Goal: Task Accomplishment & Management: Manage account settings

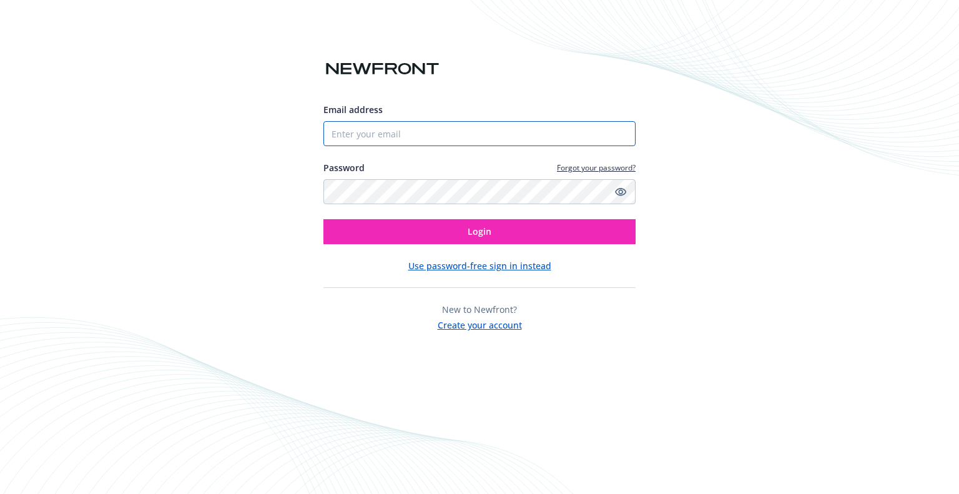
click at [379, 132] on input "Email address" at bounding box center [479, 133] width 312 height 25
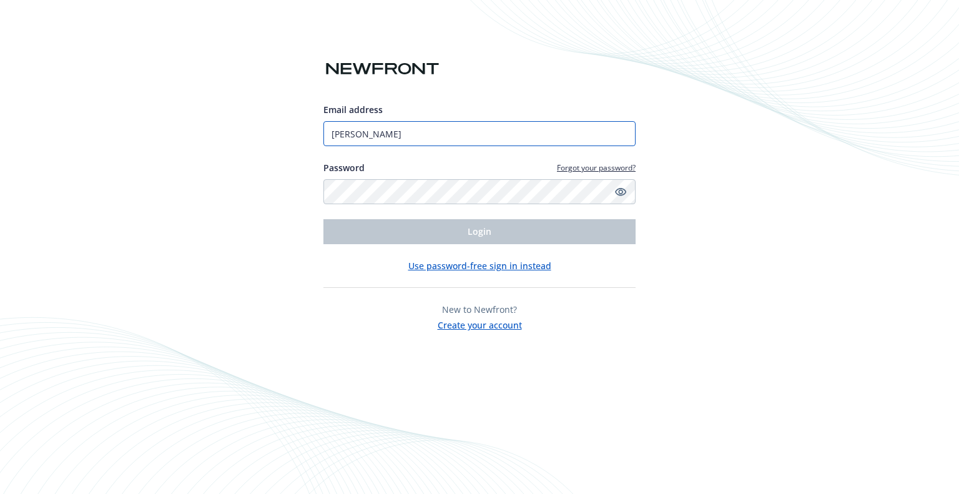
type input "[PERSON_NAME][EMAIL_ADDRESS][DOMAIN_NAME]"
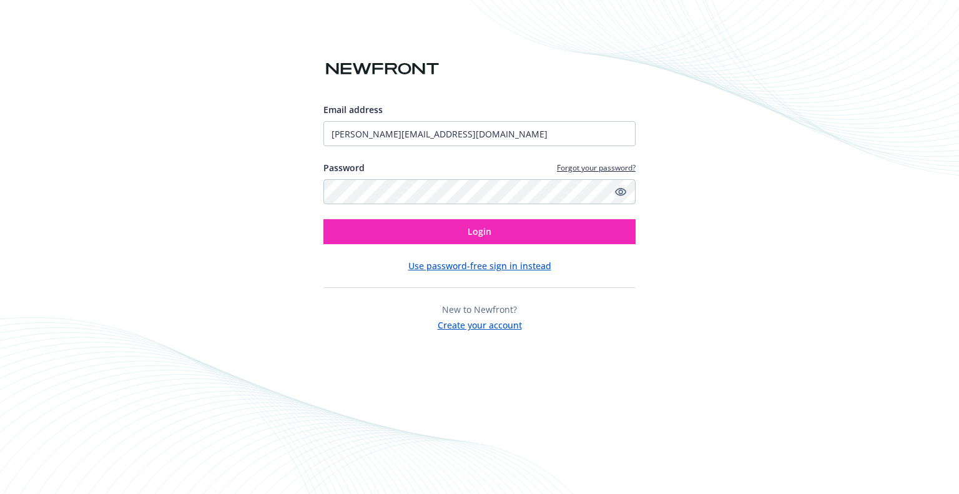
click at [623, 192] on icon "Show password" at bounding box center [620, 191] width 11 height 11
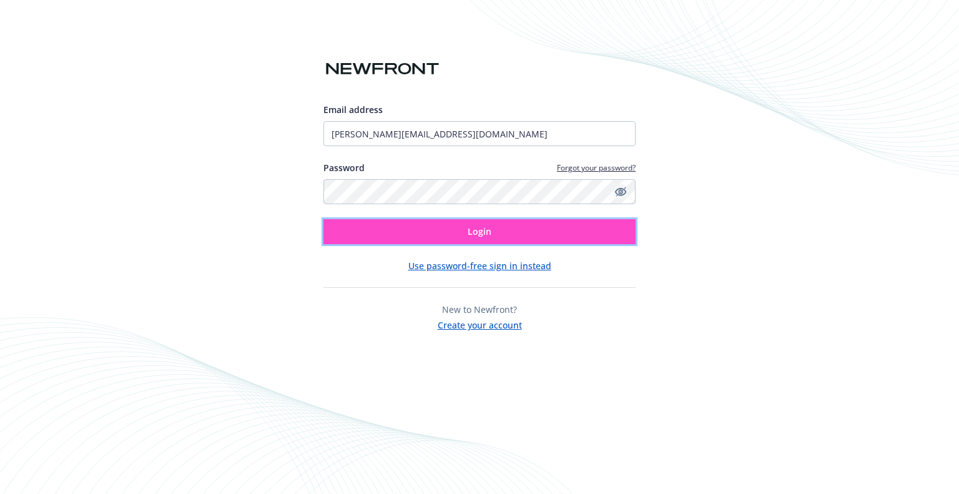
click at [470, 232] on span "Login" at bounding box center [480, 231] width 24 height 12
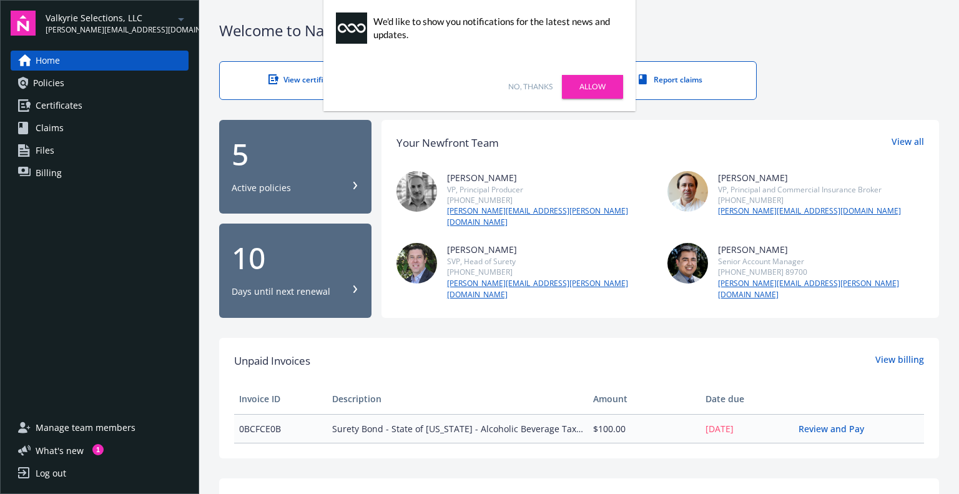
click at [529, 81] on div "No, thanks Allow" at bounding box center [479, 86] width 312 height 49
click at [532, 84] on link "No, thanks" at bounding box center [530, 86] width 44 height 11
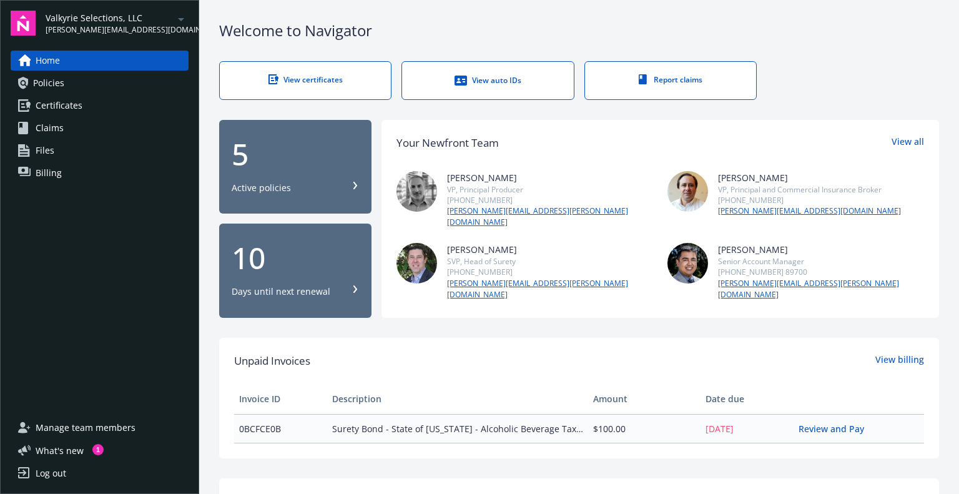
click at [333, 166] on div "5 Active policies" at bounding box center [295, 166] width 127 height 55
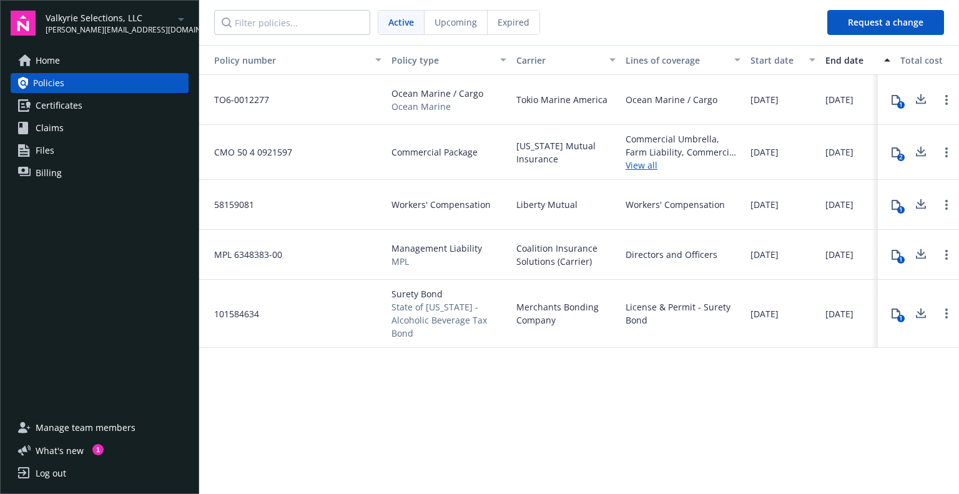
click at [91, 114] on link "Certificates" at bounding box center [100, 105] width 178 height 20
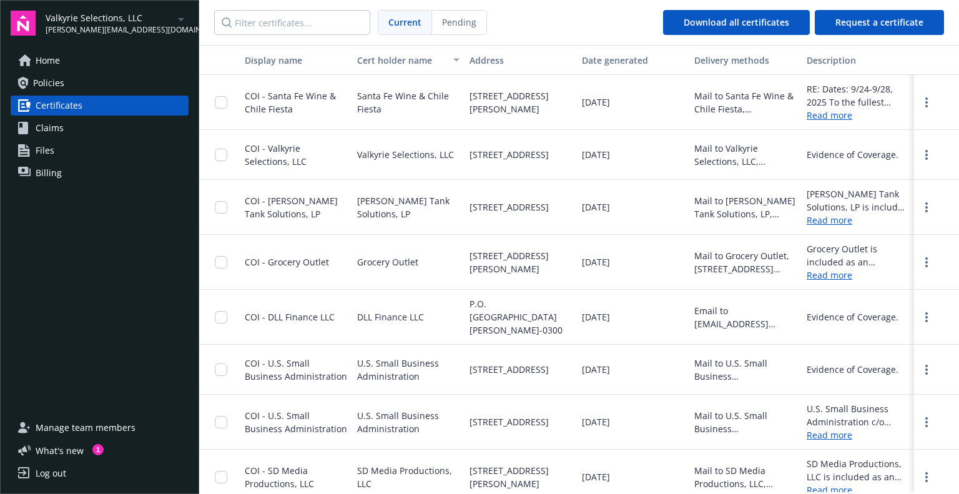
click at [82, 29] on span "[PERSON_NAME][EMAIL_ADDRESS][DOMAIN_NAME]" at bounding box center [110, 29] width 128 height 11
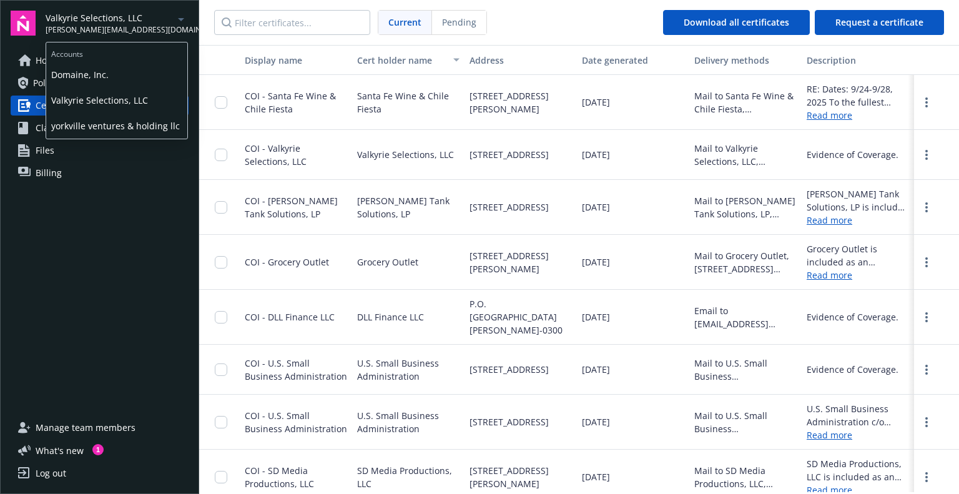
click at [78, 71] on span "Domaine, Inc." at bounding box center [116, 75] width 131 height 26
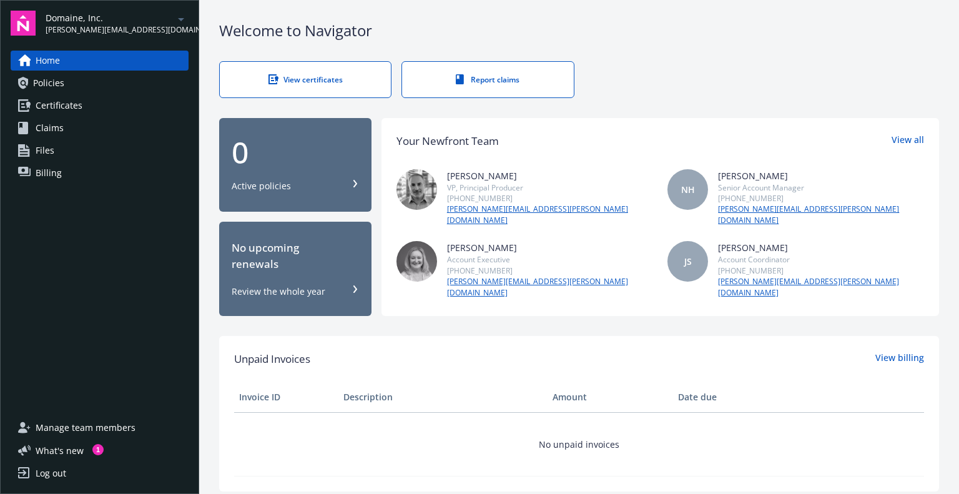
click at [178, 18] on icon "arrowDropDown" at bounding box center [181, 19] width 15 height 15
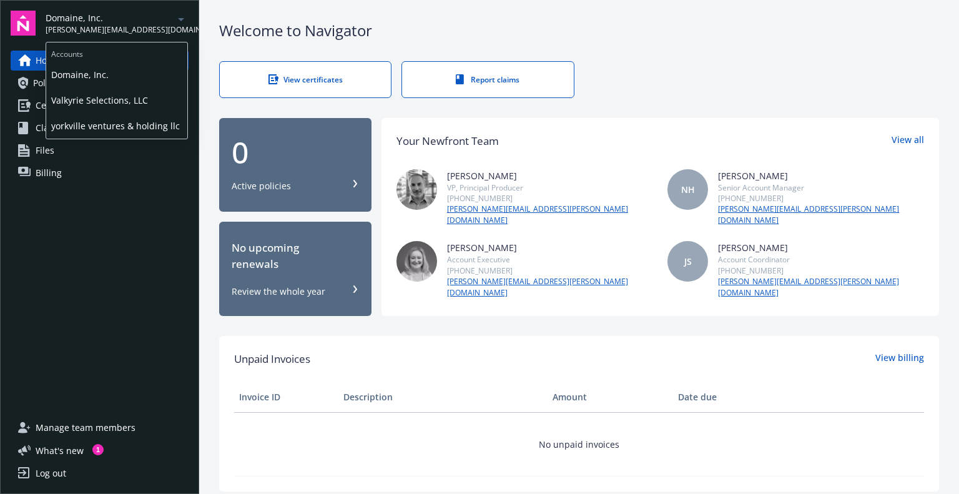
click at [89, 104] on span "Valkyrie Selections, LLC" at bounding box center [116, 100] width 131 height 26
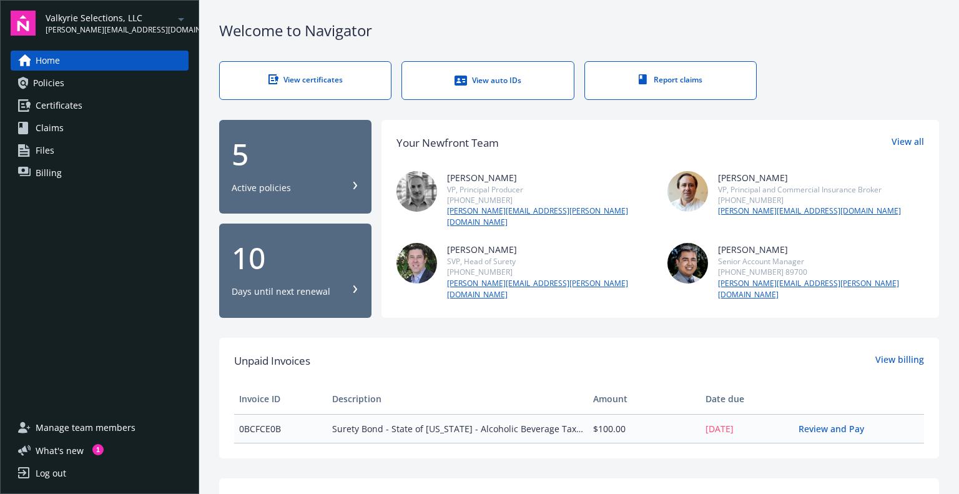
click at [82, 434] on span "Manage team members" at bounding box center [86, 428] width 100 height 20
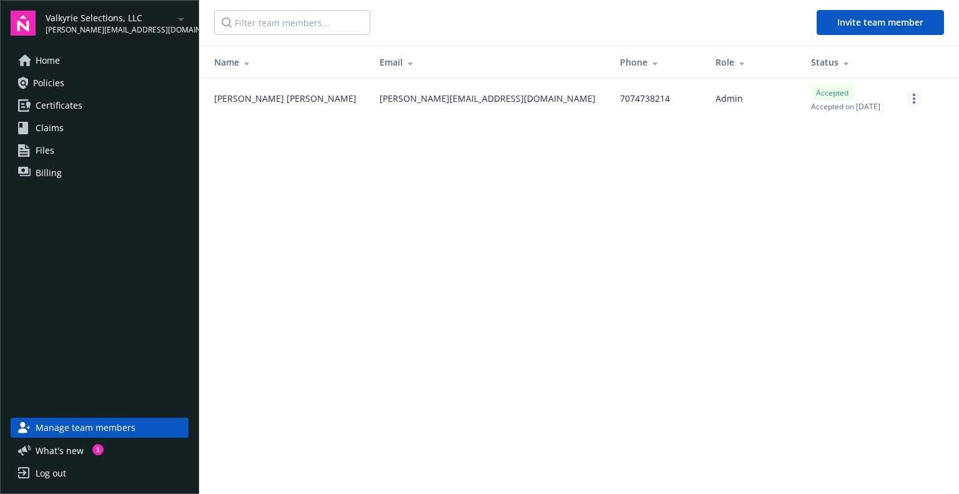
click at [917, 96] on link "more" at bounding box center [913, 98] width 15 height 15
click at [811, 153] on link "Reset password" at bounding box center [847, 149] width 145 height 25
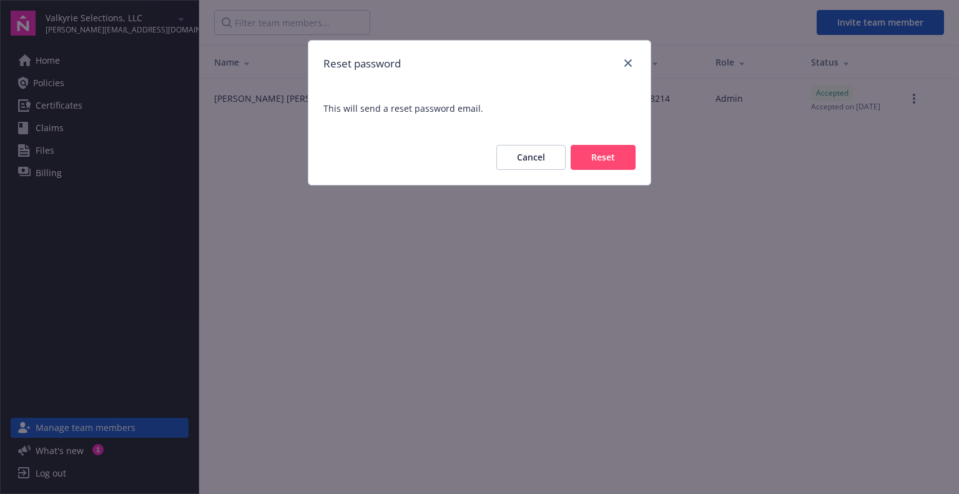
click at [585, 152] on button "Reset" at bounding box center [602, 157] width 65 height 25
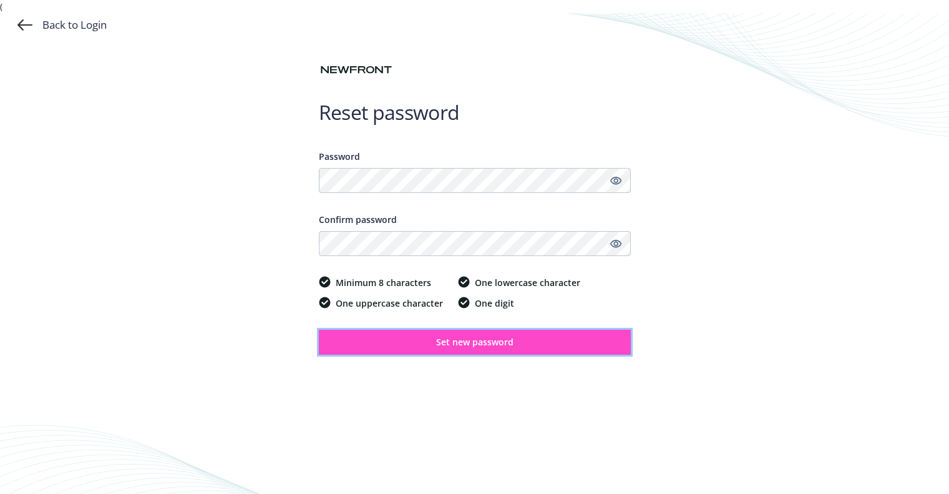
click at [437, 341] on span "Set new password" at bounding box center [474, 342] width 77 height 12
